Goal: Information Seeking & Learning: Learn about a topic

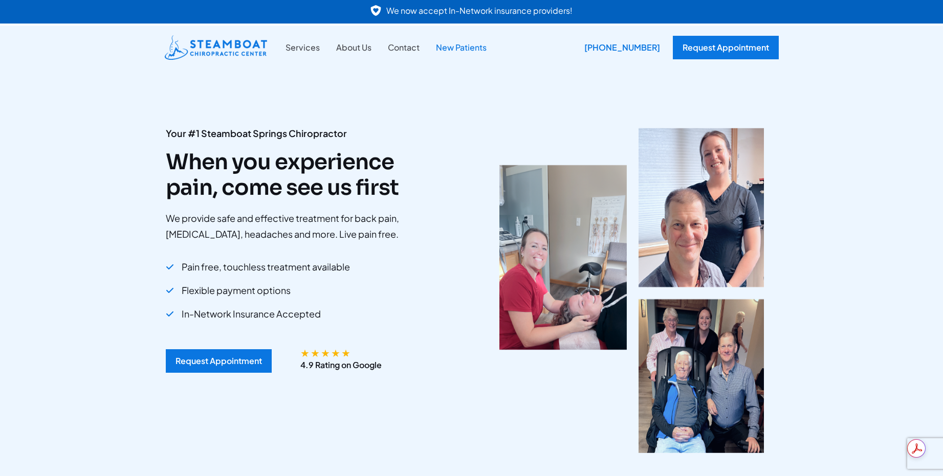
click at [457, 54] on link "New Patients" at bounding box center [461, 47] width 67 height 13
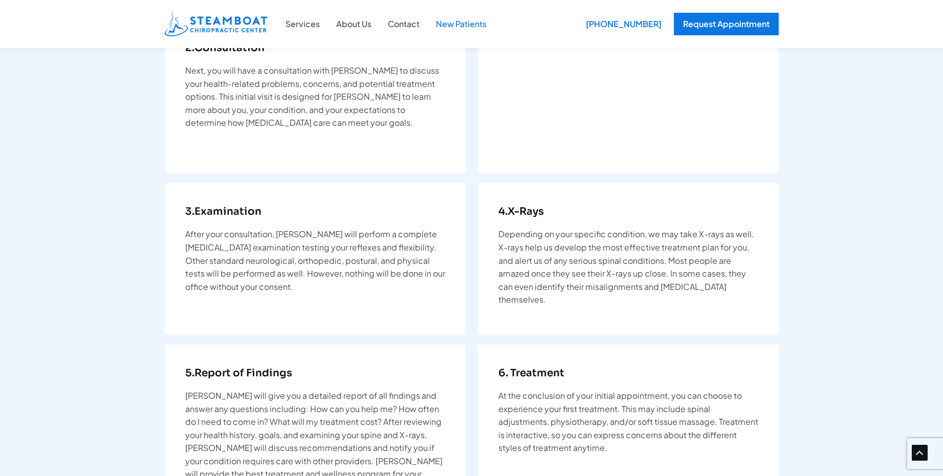
scroll to position [307, 0]
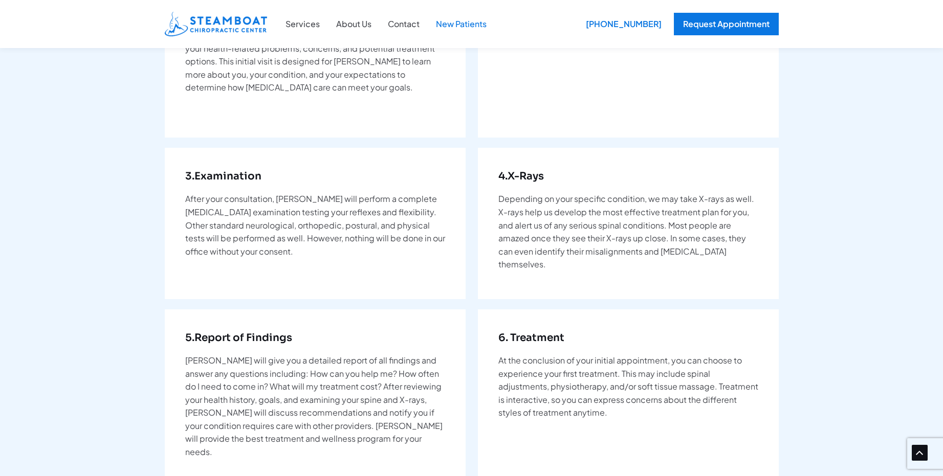
click at [458, 103] on div "2. Consultation Next, you will have a consultation with [PERSON_NAME] to discus…" at bounding box center [315, 53] width 301 height 169
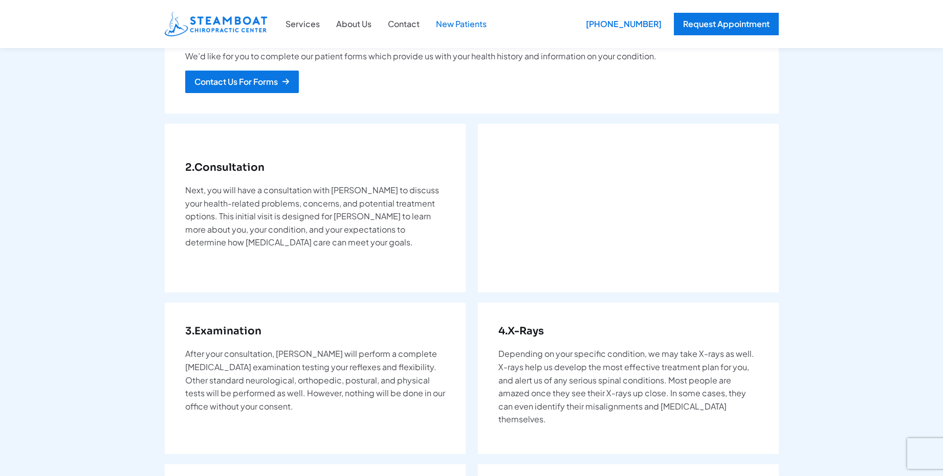
scroll to position [205, 0]
click at [882, 76] on div "New Patients What to expect when you visit Steamboat [MEDICAL_DATA] Center 1. P…" at bounding box center [471, 323] width 943 height 1005
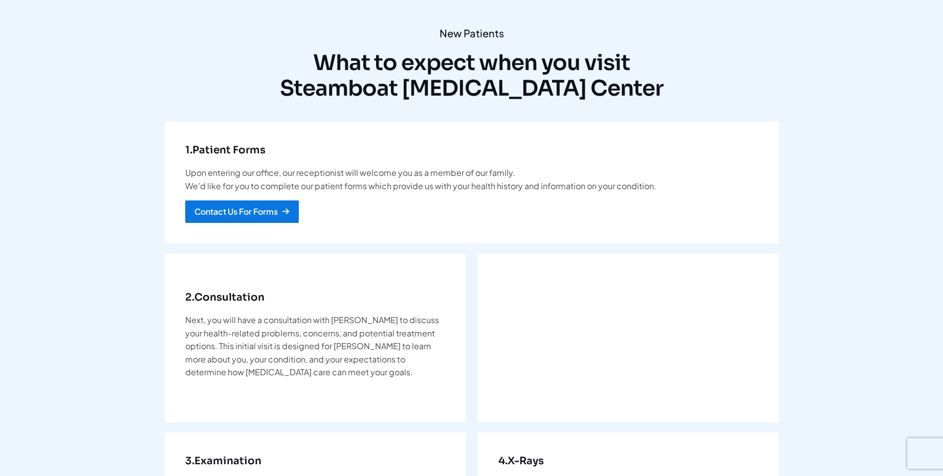
scroll to position [0, 0]
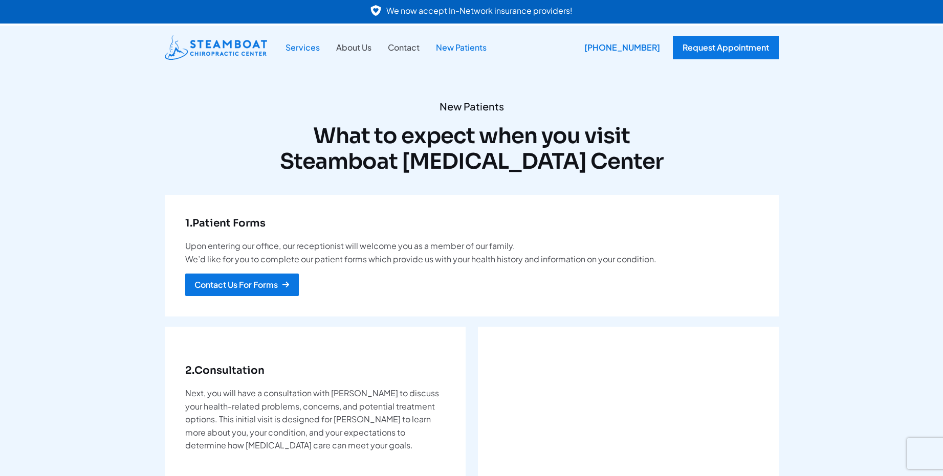
click at [308, 50] on link "Services" at bounding box center [302, 47] width 51 height 13
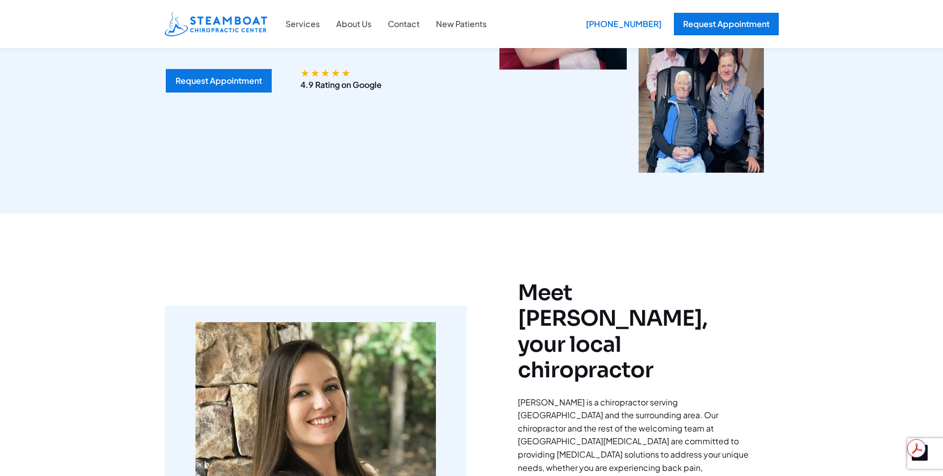
scroll to position [307, 0]
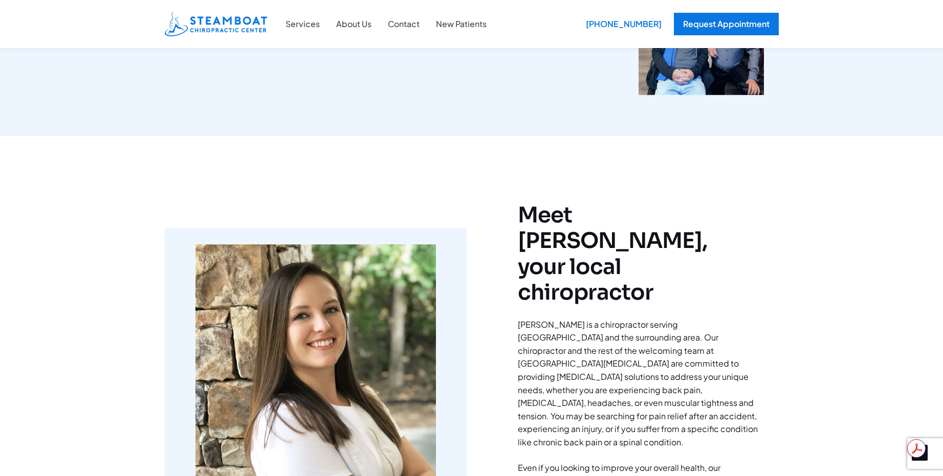
click at [779, 299] on div "Meet Dr. Terry, your local chiropractor Dr. Terry is a chiropractor serving Ste…" at bounding box center [471, 377] width 943 height 482
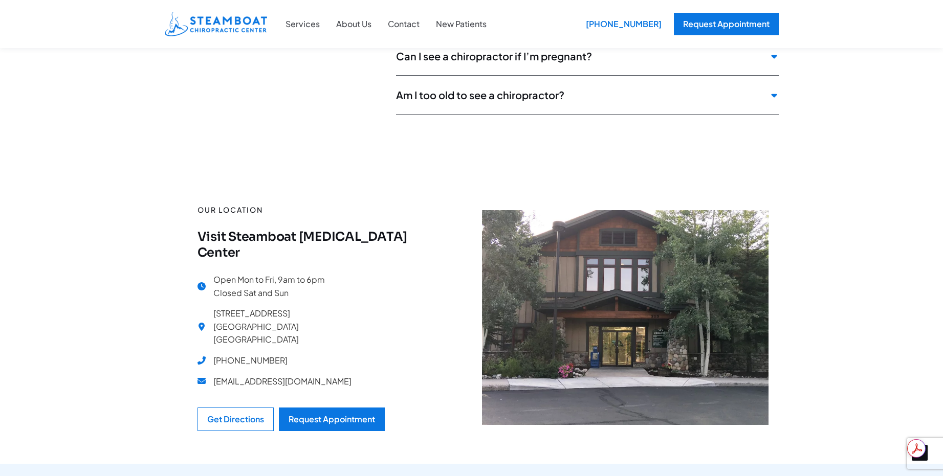
scroll to position [2854, 0]
